Goal: Task Accomplishment & Management: Use online tool/utility

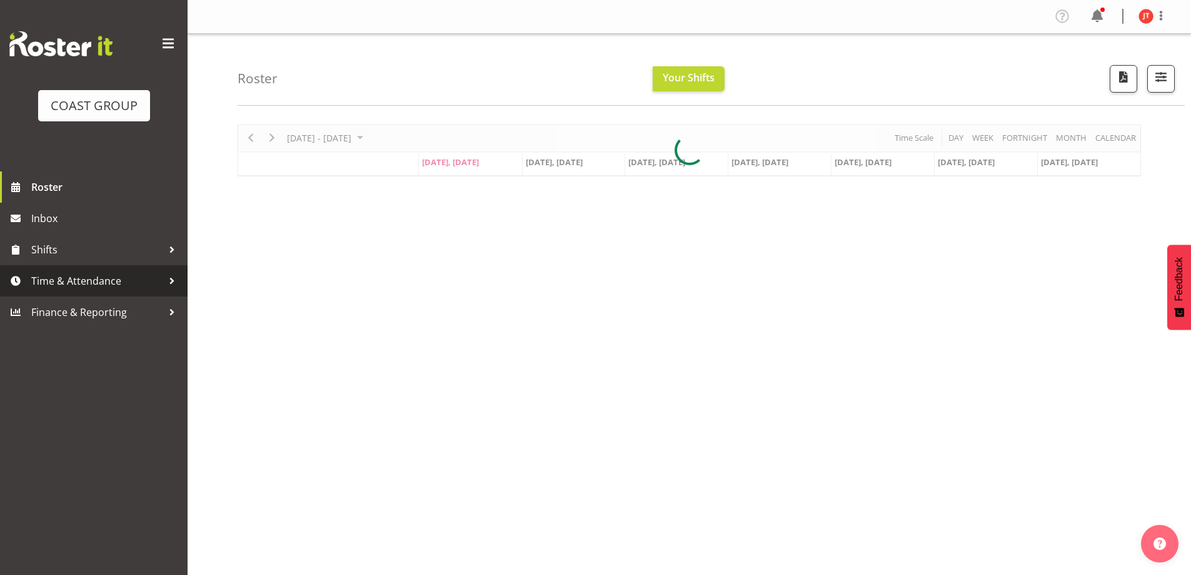
click at [89, 283] on span "Time & Attendance" at bounding box center [96, 280] width 131 height 19
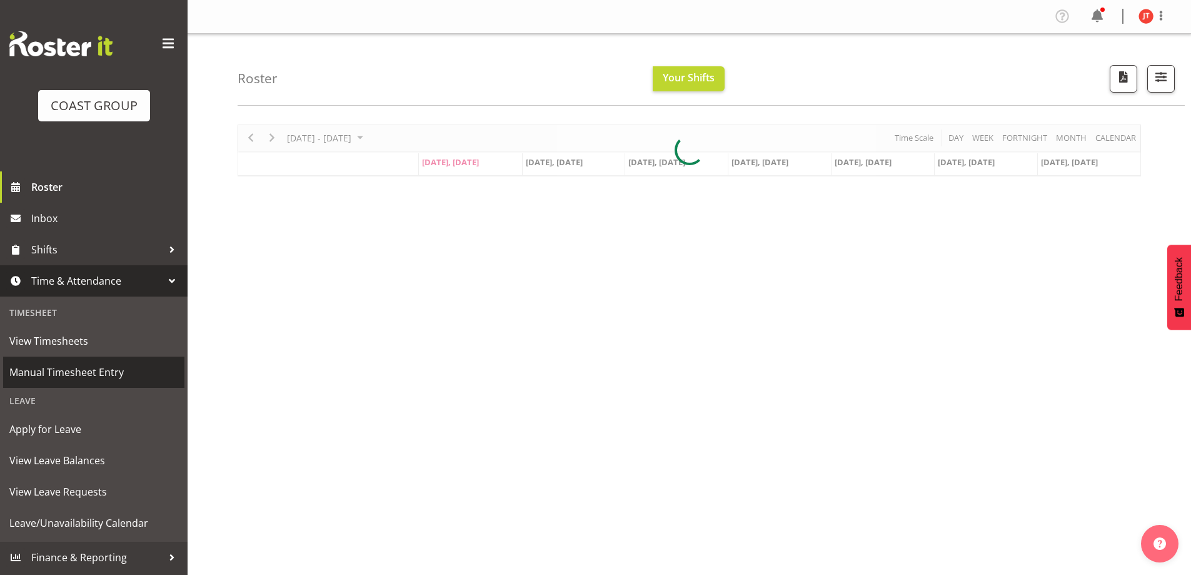
click at [60, 365] on span "Manual Timesheet Entry" at bounding box center [93, 372] width 169 height 19
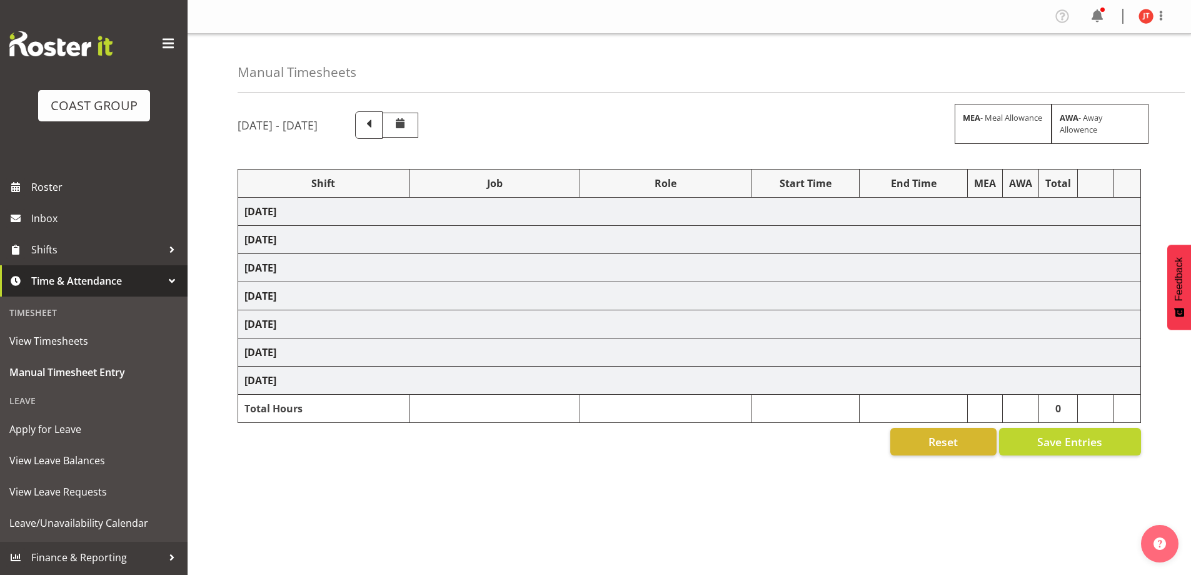
select select "47759"
select select "7032"
select select "47759"
select select "7032"
select select "16"
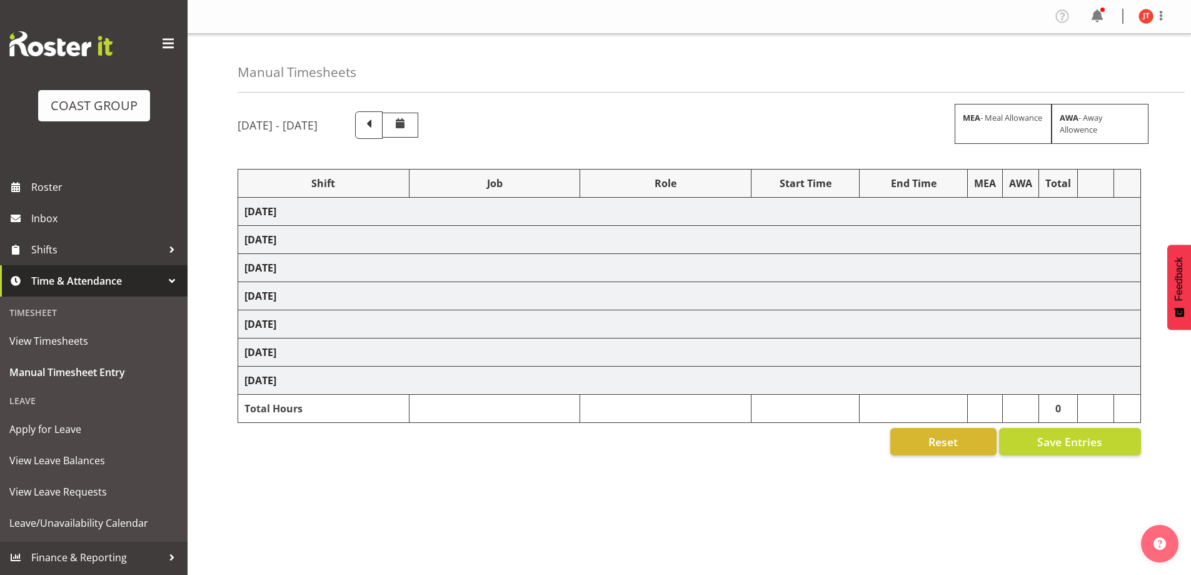
select select "47759"
select select "7032"
select select "47759"
select select "7032"
select select "47759"
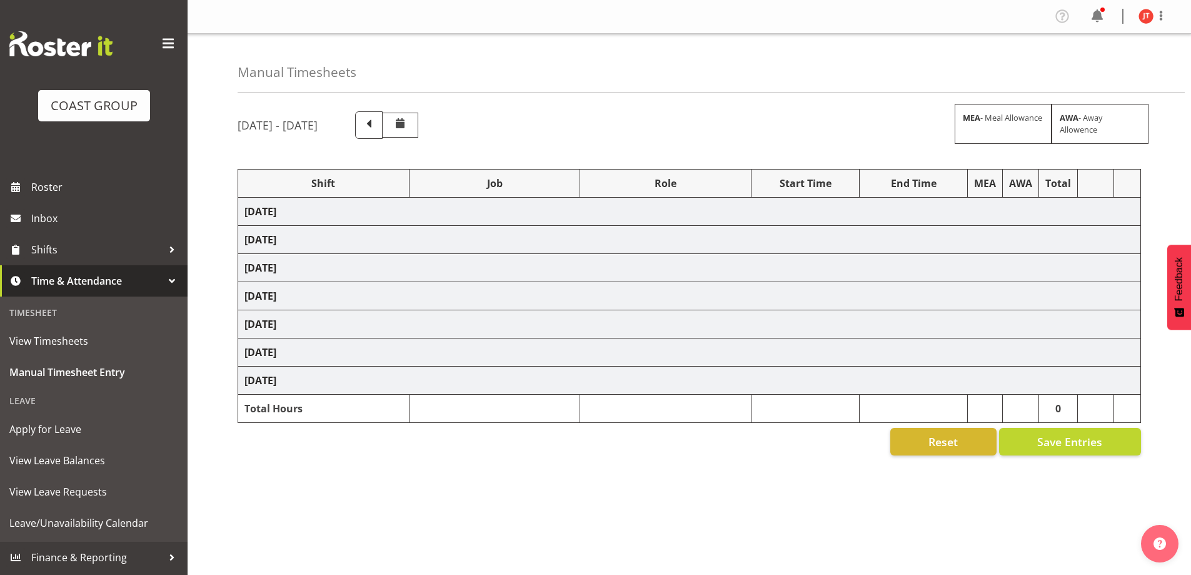
select select "7032"
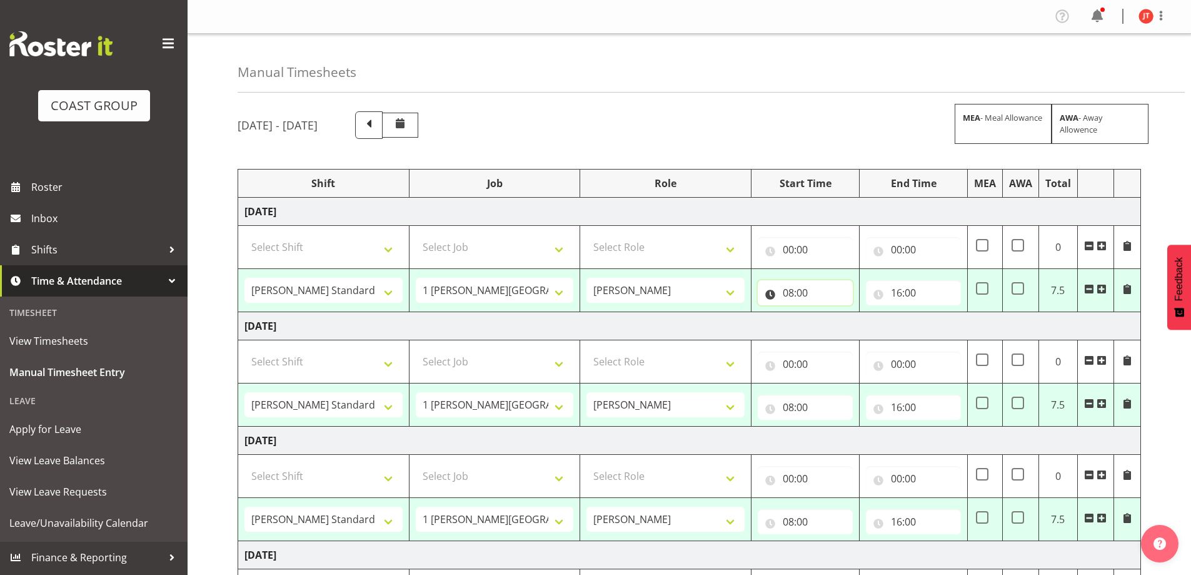
click at [823, 299] on input "08:00" at bounding box center [805, 292] width 95 height 25
click at [847, 330] on select "00 01 02 03 04 05 06 07 08 09 10 11 12 13 14 15 16 17 18 19 20 21 22 23" at bounding box center [843, 325] width 28 height 25
select select "9"
click at [829, 313] on select "00 01 02 03 04 05 06 07 08 09 10 11 12 13 14 15 16 17 18 19 20 21 22 23" at bounding box center [843, 325] width 28 height 25
type input "09:00"
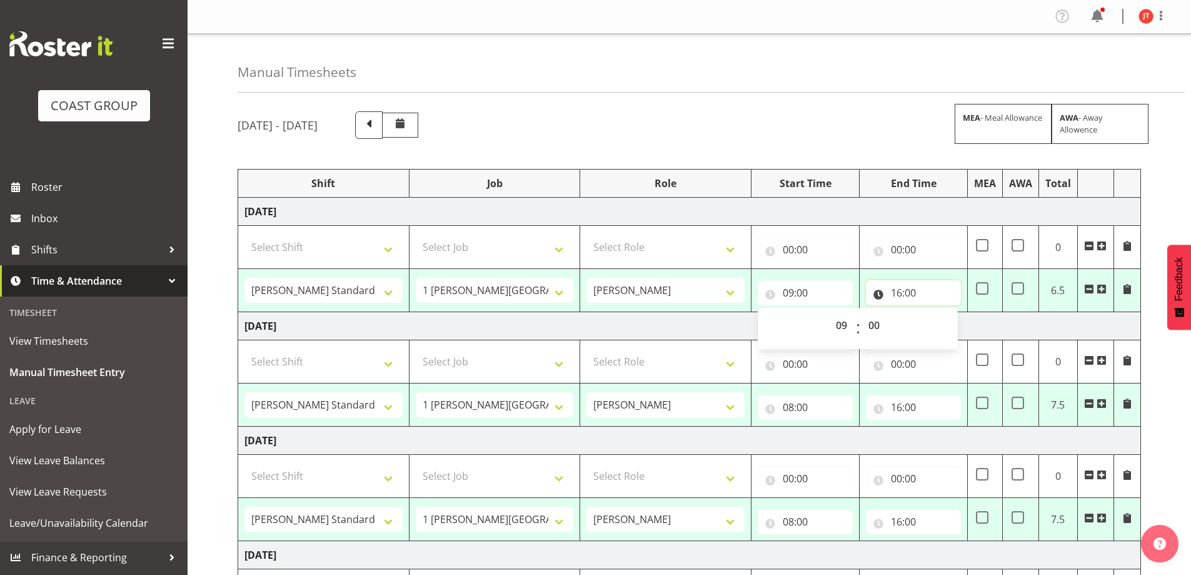
click at [913, 294] on input "16:00" at bounding box center [913, 292] width 95 height 25
drag, startPoint x: 953, startPoint y: 333, endPoint x: 953, endPoint y: 324, distance: 8.1
click at [954, 331] on select "00 01 02 03 04 05 06 07 08 09 10 11 12 13 14 15 16 17 18 19 20 21 22 23" at bounding box center [951, 325] width 28 height 25
select select "14"
click at [937, 313] on select "00 01 02 03 04 05 06 07 08 09 10 11 12 13 14 15 16 17 18 19 20 21 22 23" at bounding box center [951, 325] width 28 height 25
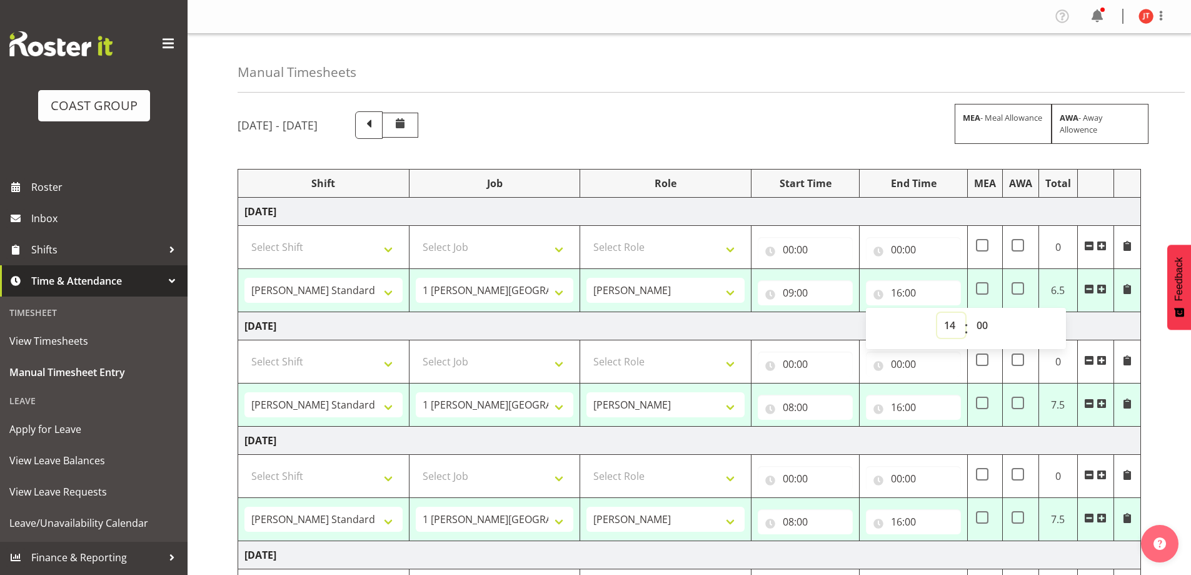
type input "14:00"
click at [840, 398] on input "08:00" at bounding box center [805, 406] width 95 height 25
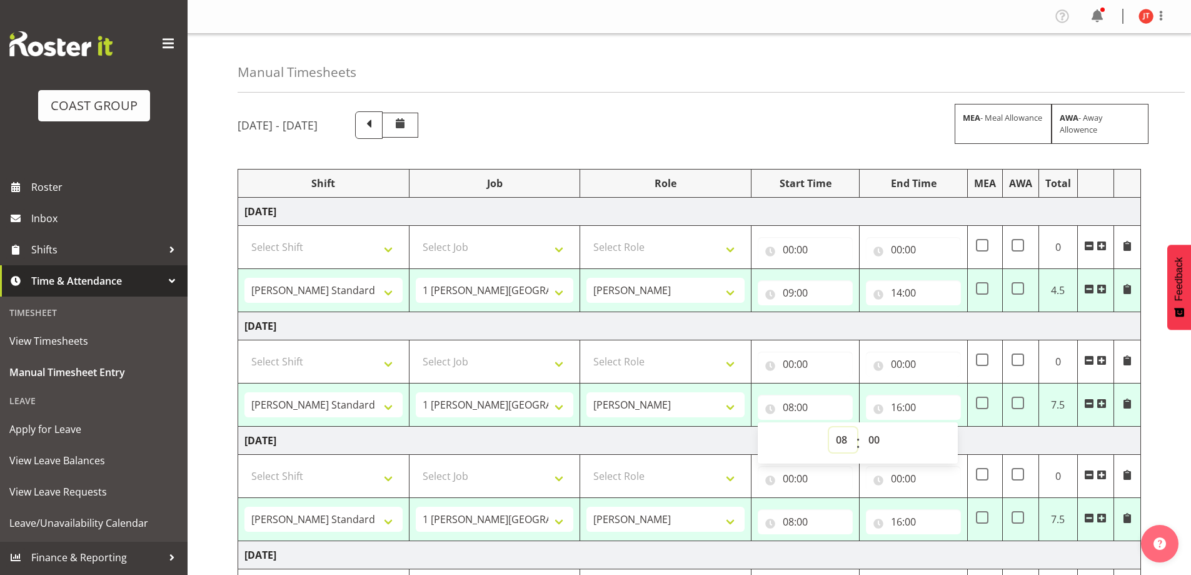
drag, startPoint x: 841, startPoint y: 446, endPoint x: 842, endPoint y: 427, distance: 18.8
click at [842, 446] on select "00 01 02 03 04 05 06 07 08 09 10 11 12 13 14 15 16 17 18 19 20 21 22 23" at bounding box center [843, 439] width 28 height 25
select select "9"
click at [829, 427] on select "00 01 02 03 04 05 06 07 08 09 10 11 12 13 14 15 16 17 18 19 20 21 22 23" at bounding box center [843, 439] width 28 height 25
type input "09:00"
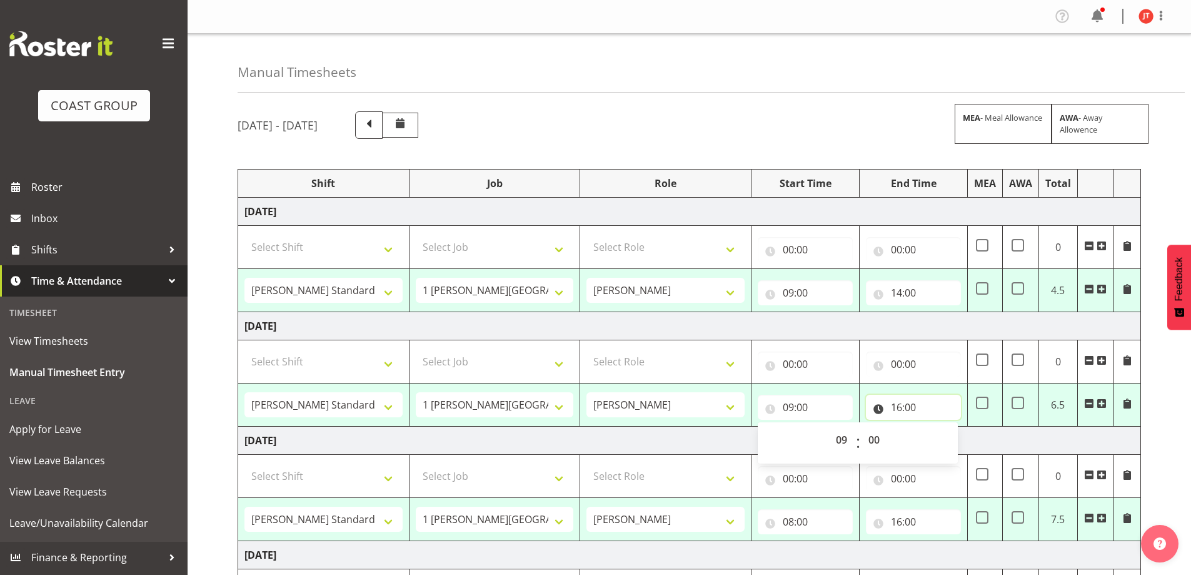
click at [931, 401] on input "16:00" at bounding box center [913, 406] width 95 height 25
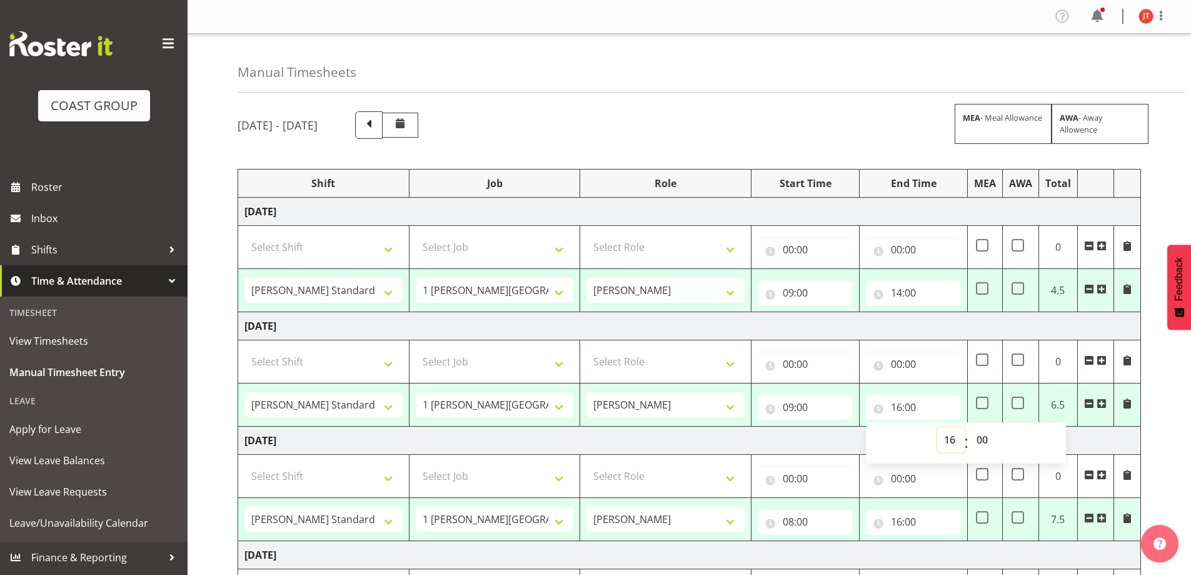
click at [957, 437] on select "00 01 02 03 04 05 06 07 08 09 10 11 12 13 14 15 16 17 18 19 20 21 22 23" at bounding box center [951, 439] width 28 height 25
select select "14"
click at [937, 427] on select "00 01 02 03 04 05 06 07 08 09 10 11 12 13 14 15 16 17 18 19 20 21 22 23" at bounding box center [951, 439] width 28 height 25
type input "14:00"
click at [811, 525] on input "08:00" at bounding box center [805, 521] width 95 height 25
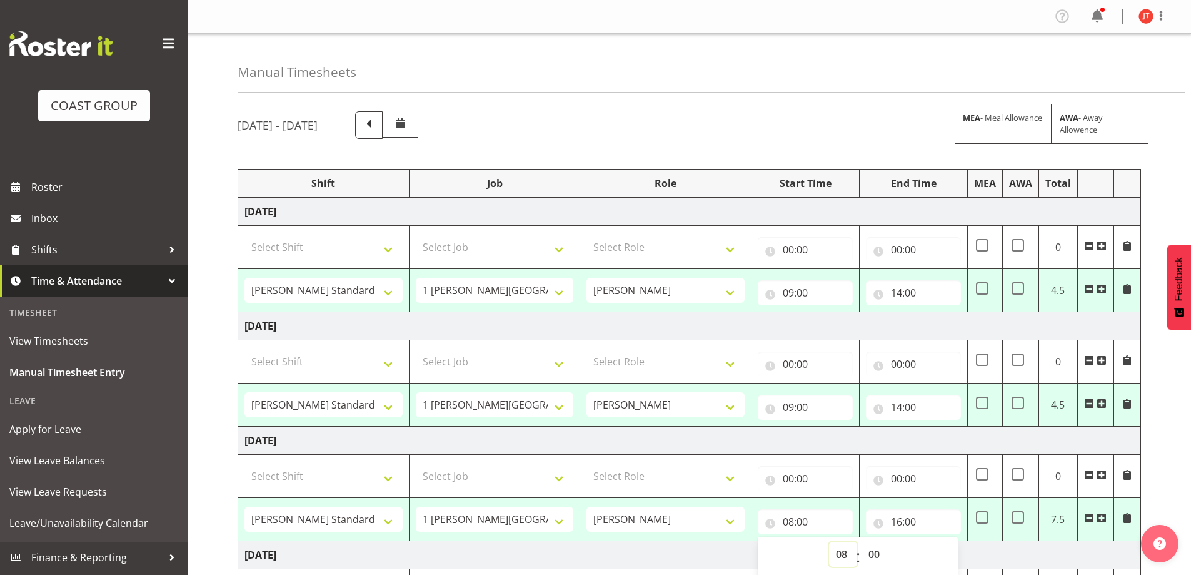
click at [841, 551] on select "00 01 02 03 04 05 06 07 08 09 10 11 12 13 14 15 16 17 18 19 20 21 22 23" at bounding box center [843, 553] width 28 height 25
select select "9"
click at [829, 541] on select "00 01 02 03 04 05 06 07 08 09 10 11 12 13 14 15 16 17 18 19 20 21 22 23" at bounding box center [843, 553] width 28 height 25
type input "09:00"
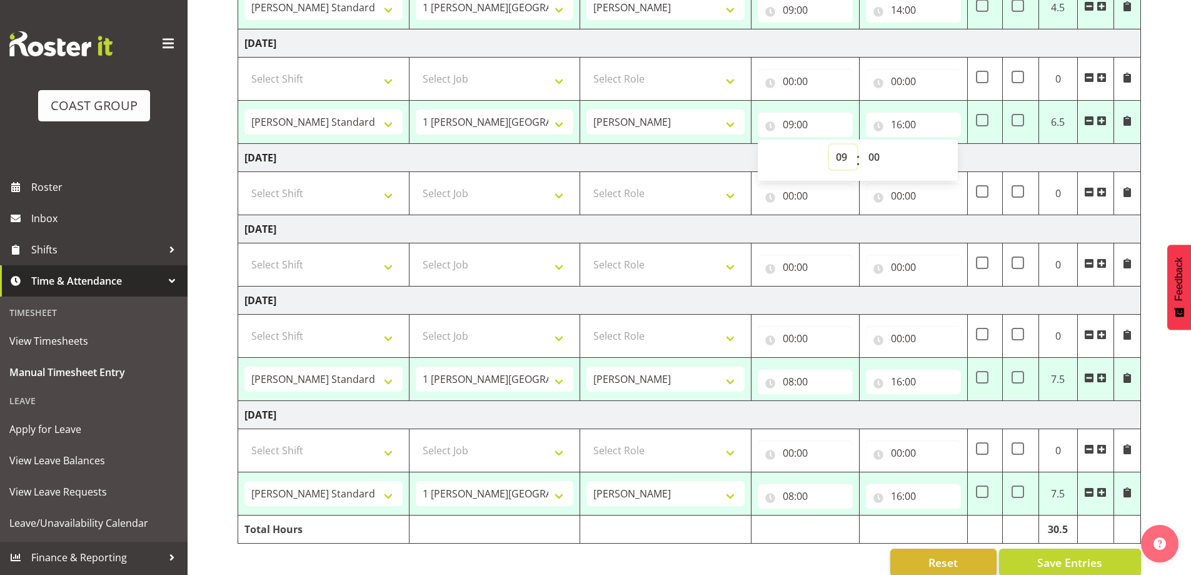
scroll to position [417, 0]
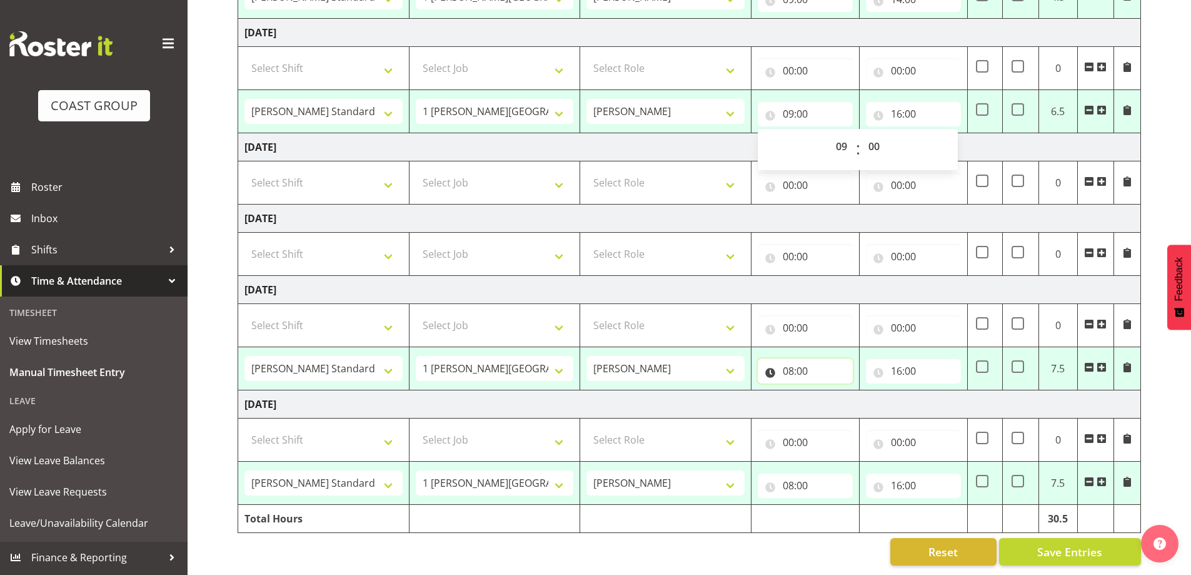
click at [825, 360] on input "08:00" at bounding box center [805, 370] width 95 height 25
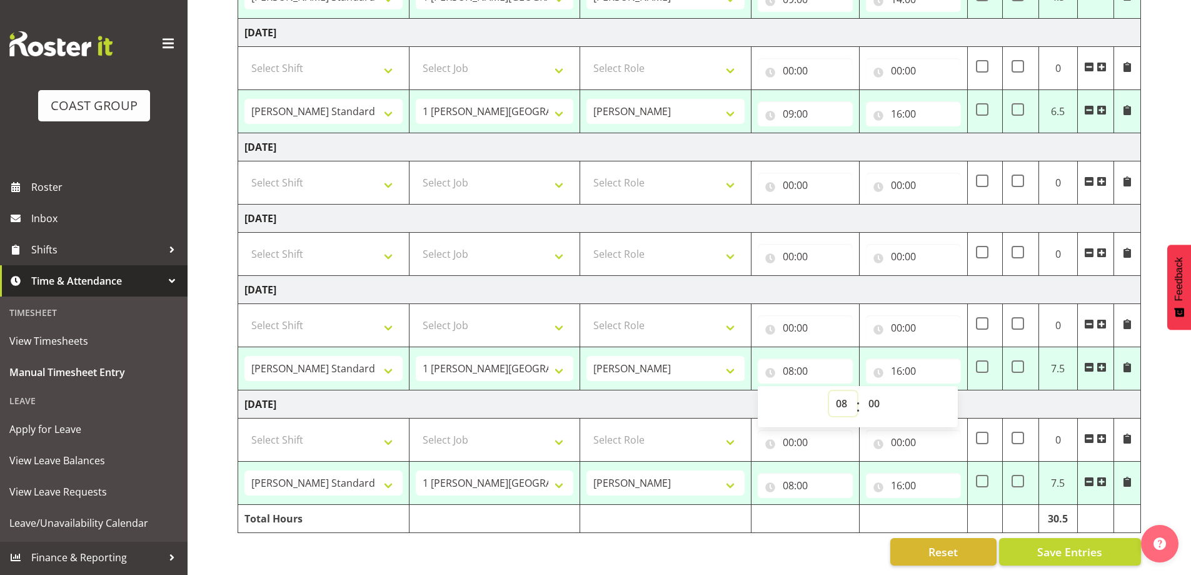
drag, startPoint x: 838, startPoint y: 396, endPoint x: 838, endPoint y: 388, distance: 8.8
click at [838, 396] on select "00 01 02 03 04 05 06 07 08 09 10 11 12 13 14 15 16 17 18 19 20 21 22 23" at bounding box center [843, 403] width 28 height 25
select select "9"
click at [829, 391] on select "00 01 02 03 04 05 06 07 08 09 10 11 12 13 14 15 16 17 18 19 20 21 22 23" at bounding box center [843, 403] width 28 height 25
type input "09:00"
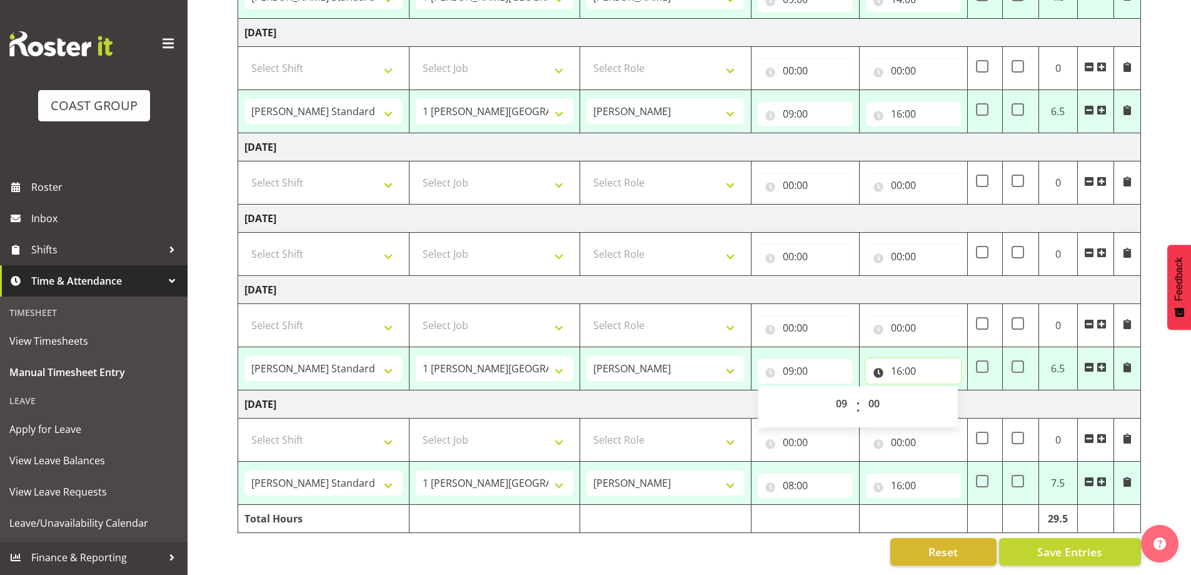
click at [913, 358] on input "16:00" at bounding box center [913, 370] width 95 height 25
drag, startPoint x: 951, startPoint y: 396, endPoint x: 951, endPoint y: 384, distance: 11.9
click at [951, 396] on select "00 01 02 03 04 05 06 07 08 09 10 11 12 13 14 15 16 17 18 19 20 21 22 23" at bounding box center [951, 403] width 28 height 25
select select "14"
click at [937, 391] on select "00 01 02 03 04 05 06 07 08 09 10 11 12 13 14 15 16 17 18 19 20 21 22 23" at bounding box center [951, 403] width 28 height 25
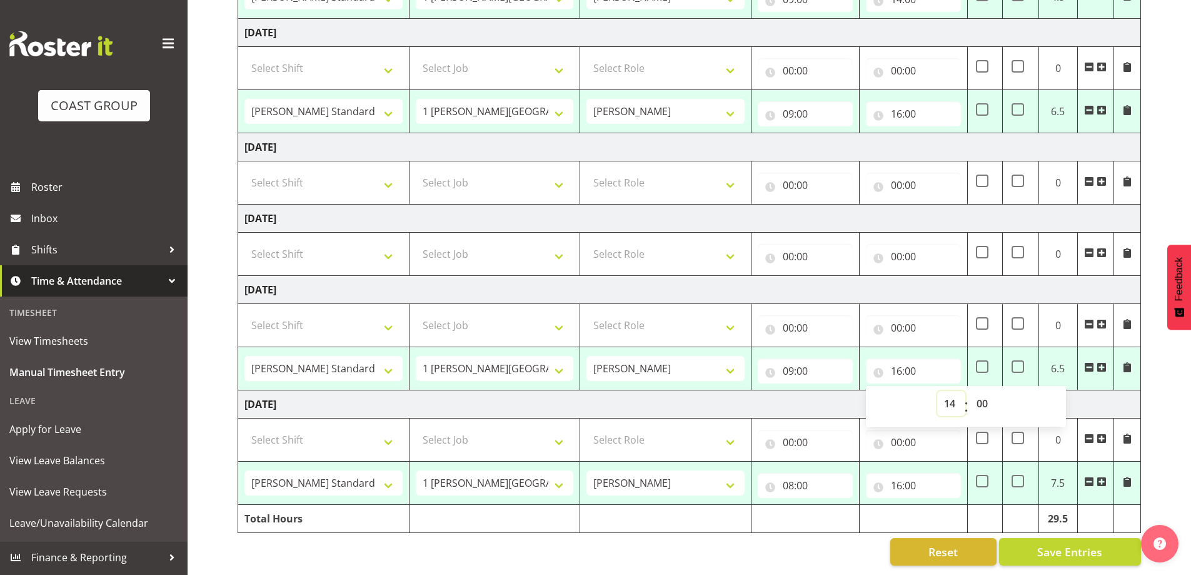
type input "14:00"
click at [820, 360] on input "09:00" at bounding box center [805, 370] width 95 height 25
click at [843, 396] on select "00 01 02 03 04 05 06 07 08 09 10 11 12 13 14 15 16 17 18 19 20 21 22 23" at bounding box center [843, 403] width 28 height 25
select select "8"
click at [829, 391] on select "00 01 02 03 04 05 06 07 08 09 10 11 12 13 14 15 16 17 18 19 20 21 22 23" at bounding box center [843, 403] width 28 height 25
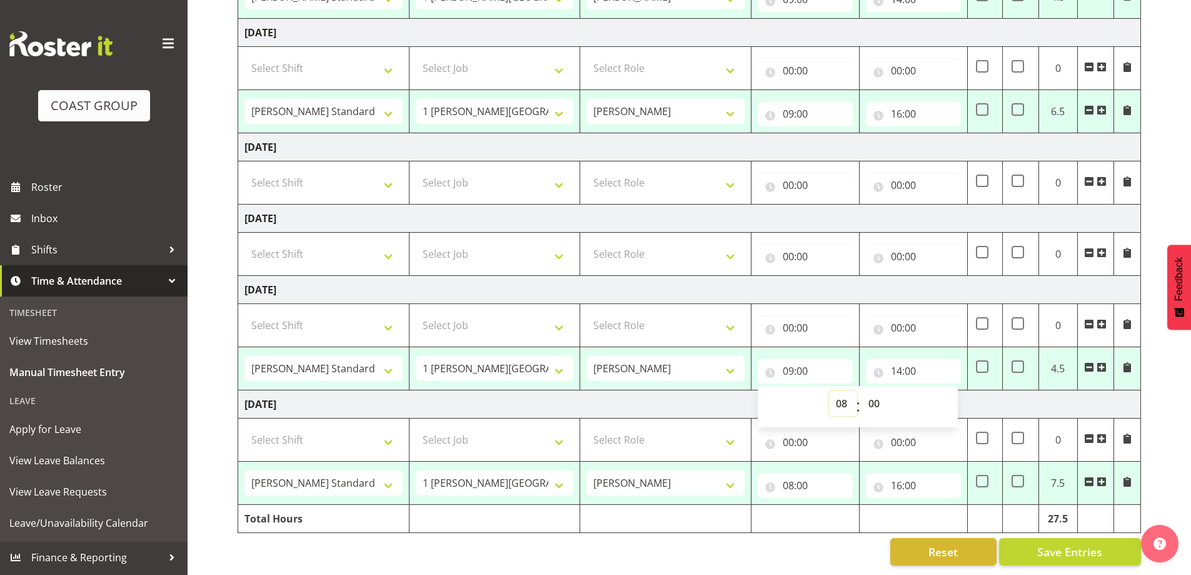
type input "08:00"
click at [808, 483] on input "08:00" at bounding box center [805, 485] width 95 height 25
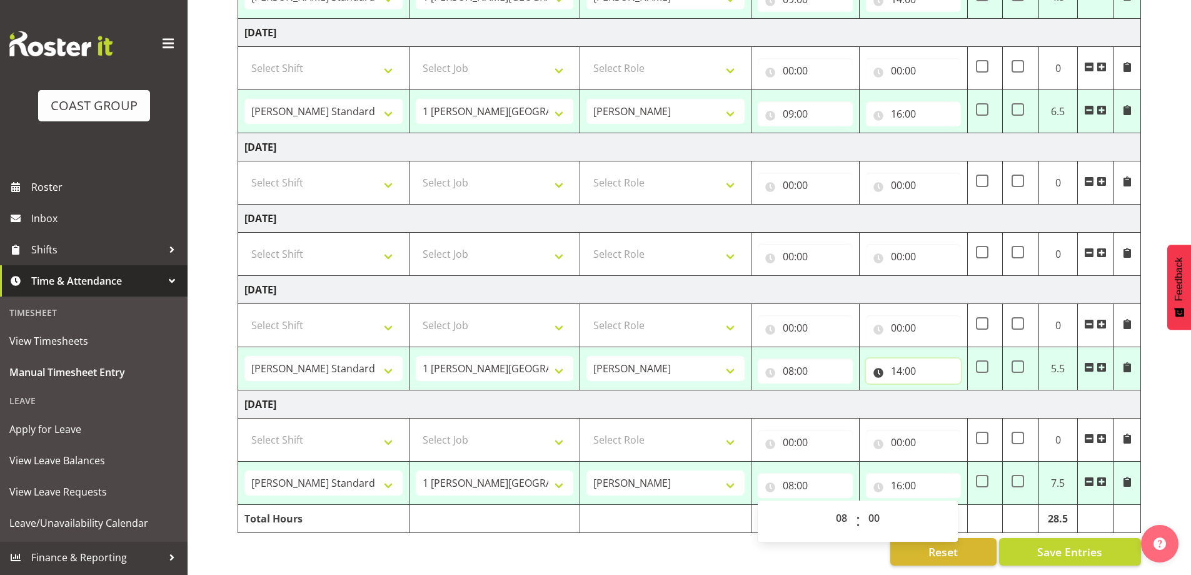
click at [913, 374] on input "14:00" at bounding box center [913, 370] width 95 height 25
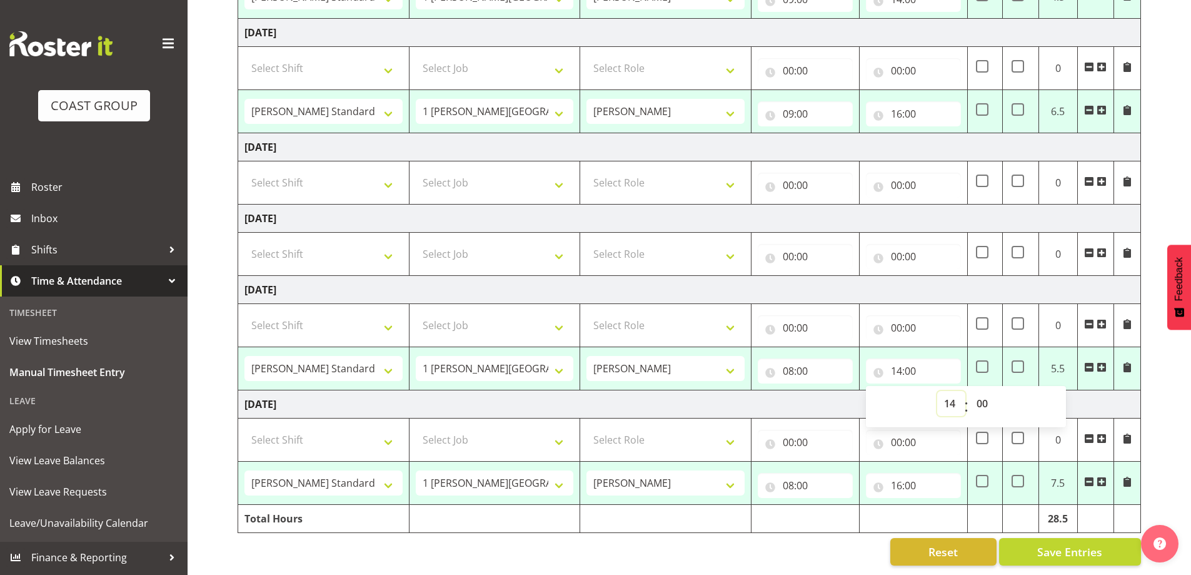
click at [946, 394] on select "00 01 02 03 04 05 06 07 08 09 10 11 12 13 14 15 16 17 18 19 20 21 22 23" at bounding box center [951, 403] width 28 height 25
select select "15"
click at [937, 391] on select "00 01 02 03 04 05 06 07 08 09 10 11 12 13 14 15 16 17 18 19 20 21 22 23" at bounding box center [951, 403] width 28 height 25
type input "15:00"
click at [922, 473] on input "16:00" at bounding box center [913, 485] width 95 height 25
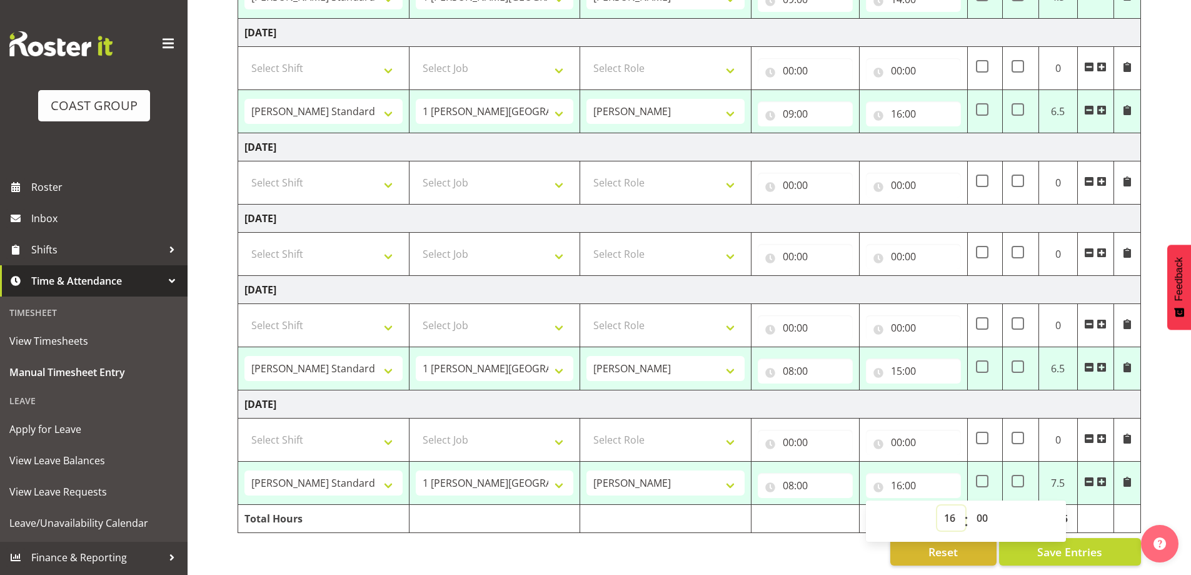
click at [950, 508] on select "00 01 02 03 04 05 06 07 08 09 10 11 12 13 14 15 16 17 18 19 20 21 22 23" at bounding box center [951, 517] width 28 height 25
select select "15"
click at [937, 505] on select "00 01 02 03 04 05 06 07 08 09 10 11 12 13 14 15 16 17 18 19 20 21 22 23" at bounding box center [951, 517] width 28 height 25
type input "15:00"
click at [1075, 545] on span "Save Entries" at bounding box center [1069, 551] width 65 height 16
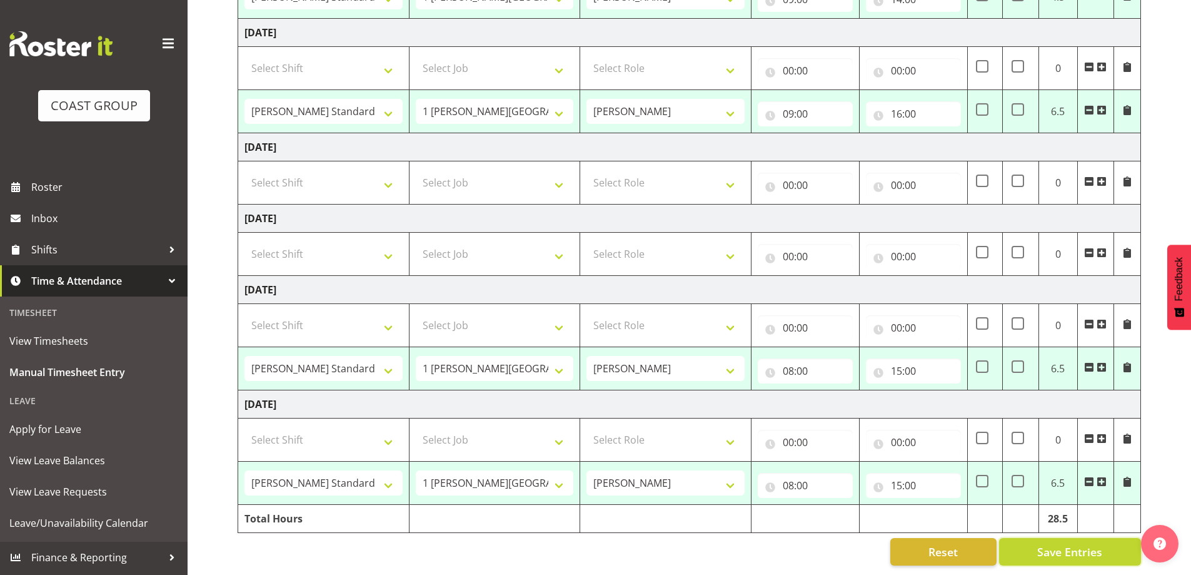
select select "47759"
select select "7032"
type input "09:00"
type input "14:00"
select select "47759"
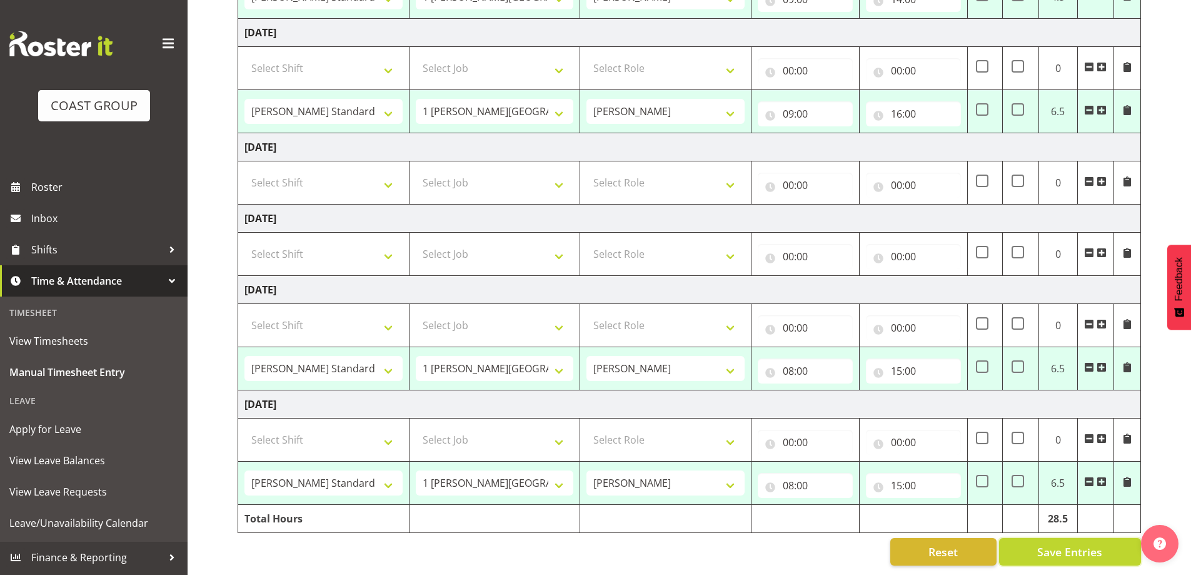
select select "7032"
type input "09:00"
type input "14:00"
select select "47759"
select select "7032"
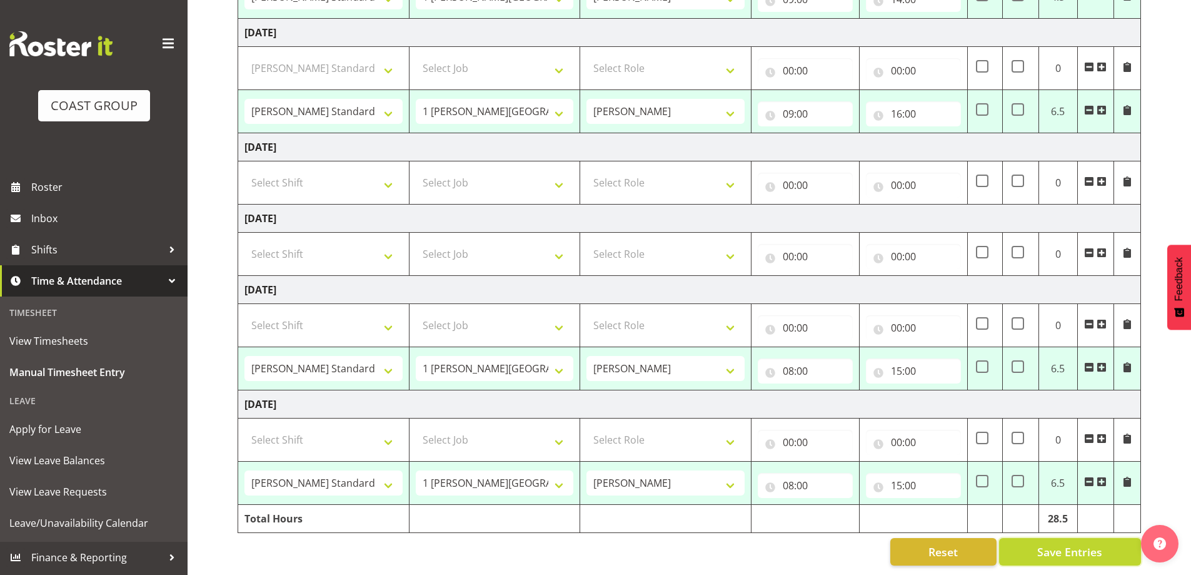
type input "09:00"
type input "16:00"
select select "47759"
select select "7032"
type input "08:00"
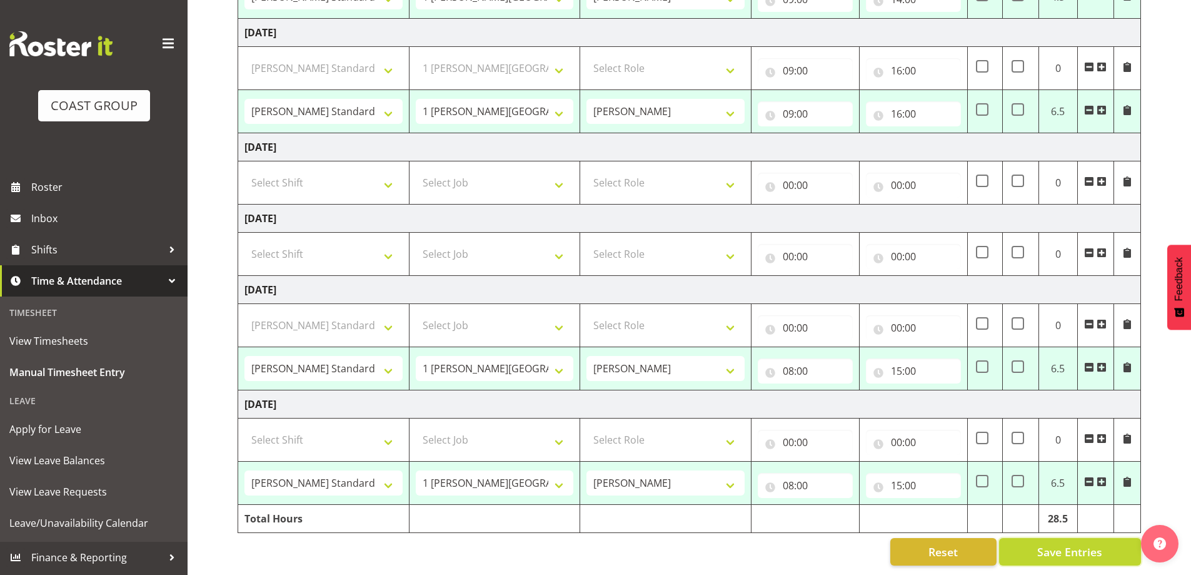
type input "15:00"
select select "47759"
select select "7032"
type input "08:00"
type input "15:00"
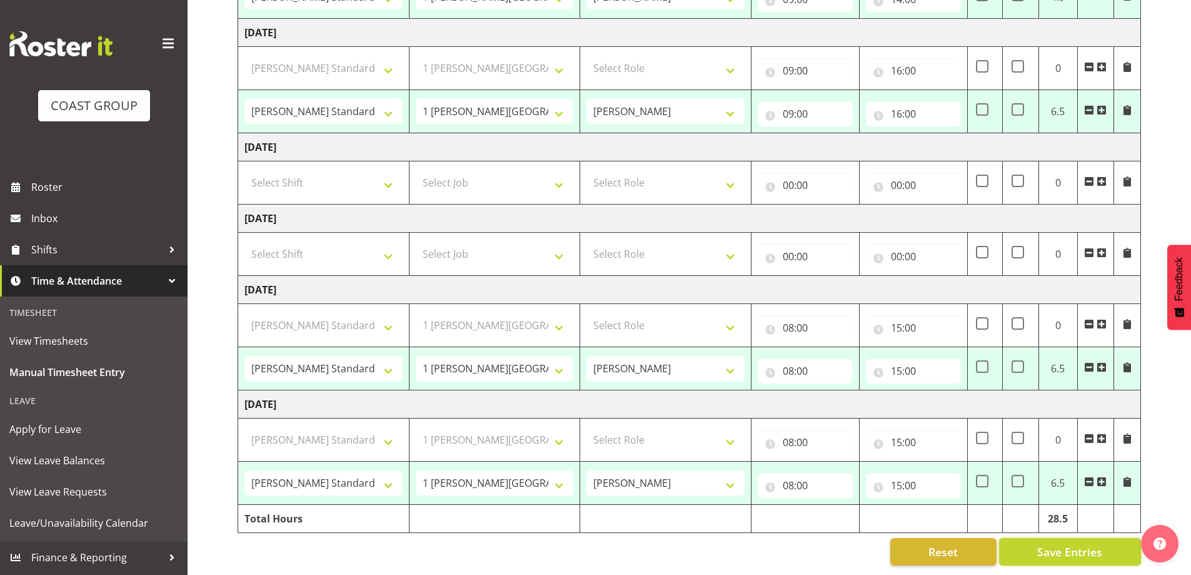
select select "47759"
select select "7032"
select select "47759"
select select "7032"
select select "47759"
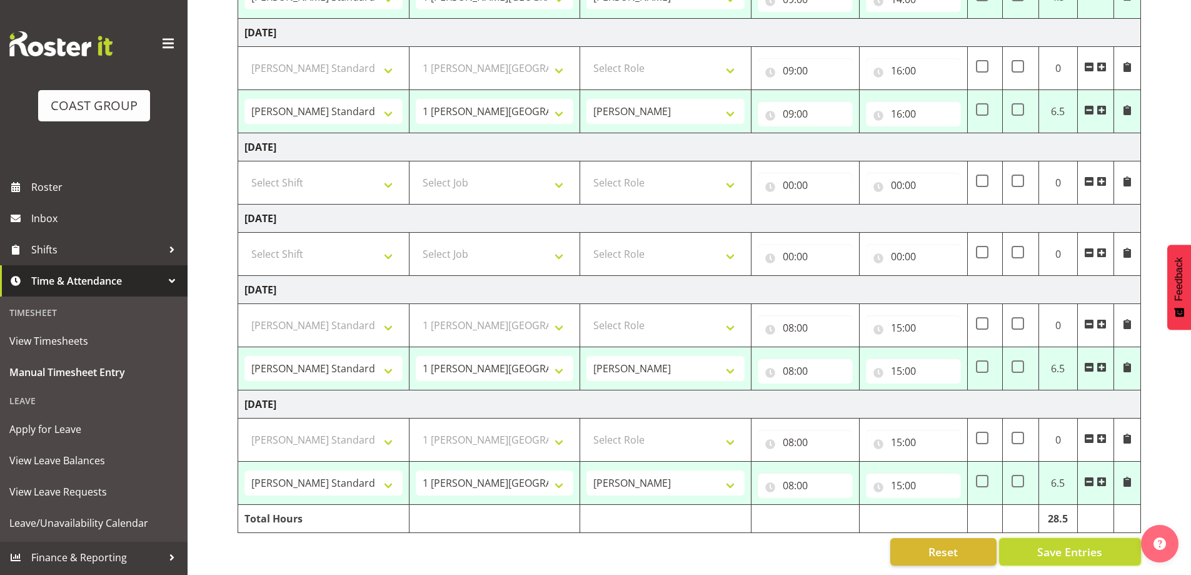
select select "7032"
select select "47759"
select select "7032"
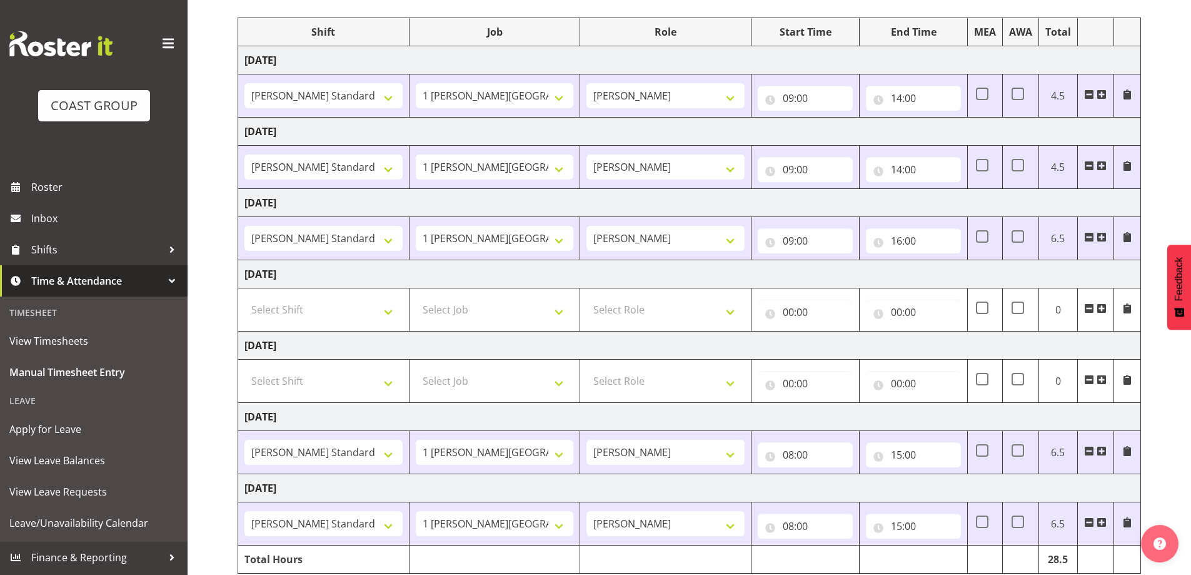
scroll to position [0, 0]
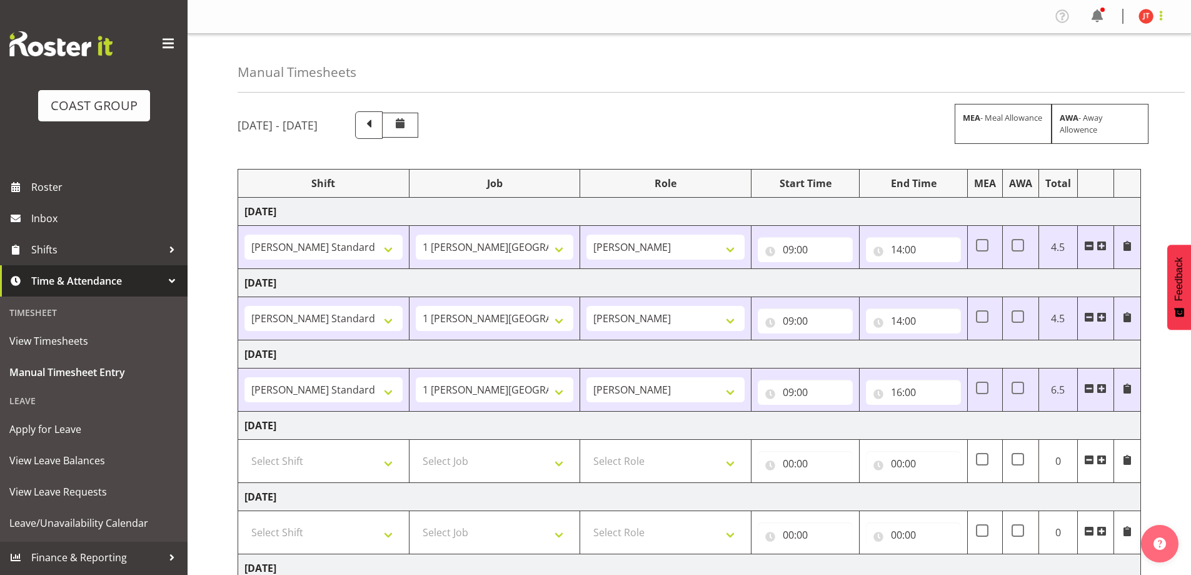
click at [1158, 16] on span at bounding box center [1160, 15] width 15 height 15
click at [1153, 67] on link "Log Out" at bounding box center [1108, 65] width 120 height 23
